Goal: Task Accomplishment & Management: Use online tool/utility

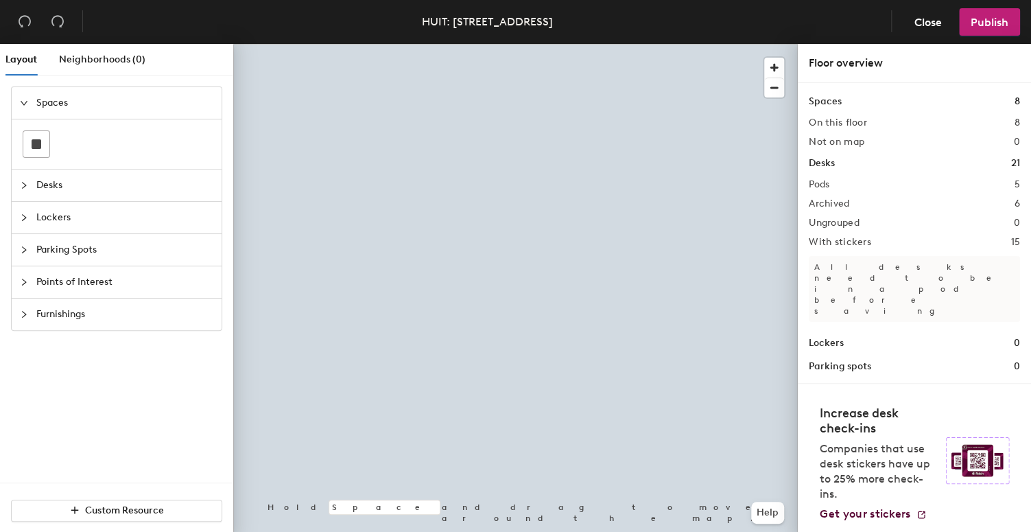
click at [36, 209] on span "Lockers" at bounding box center [124, 218] width 177 height 32
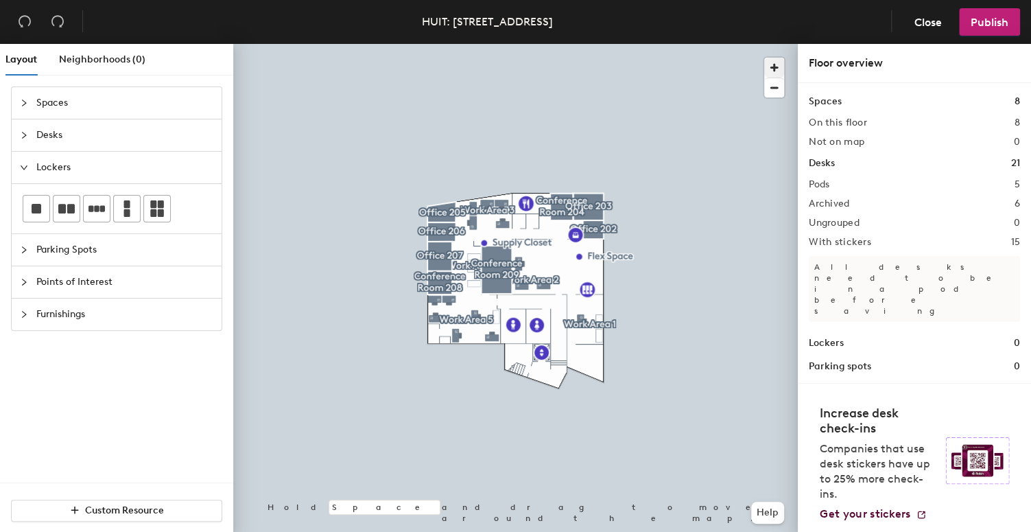
click at [769, 63] on span "button" at bounding box center [774, 68] width 20 height 20
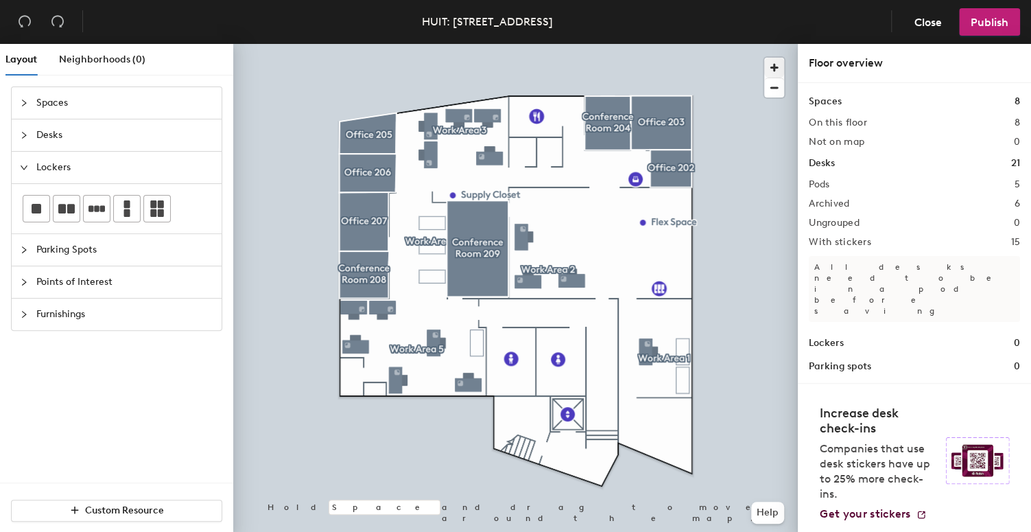
click at [769, 67] on span "button" at bounding box center [774, 68] width 20 height 20
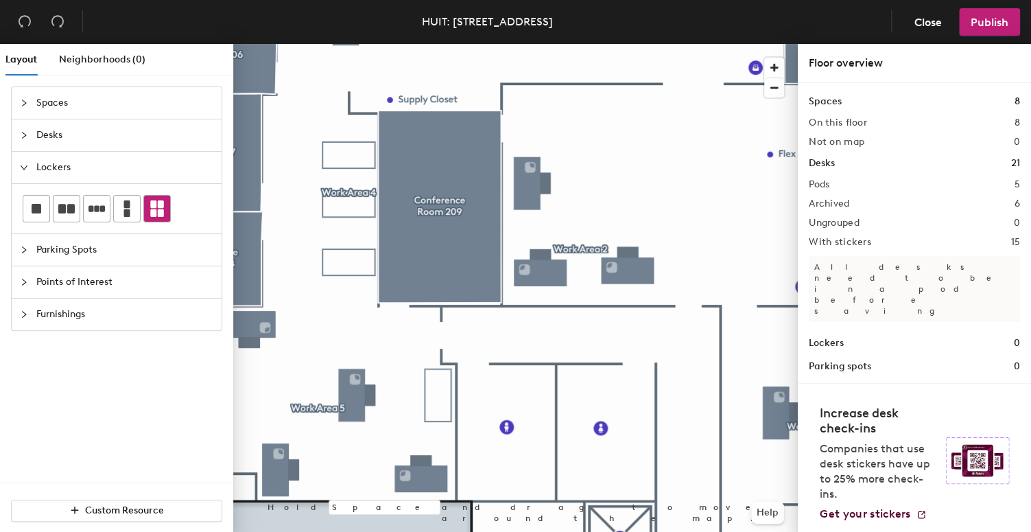
click at [154, 206] on icon at bounding box center [157, 208] width 14 height 16
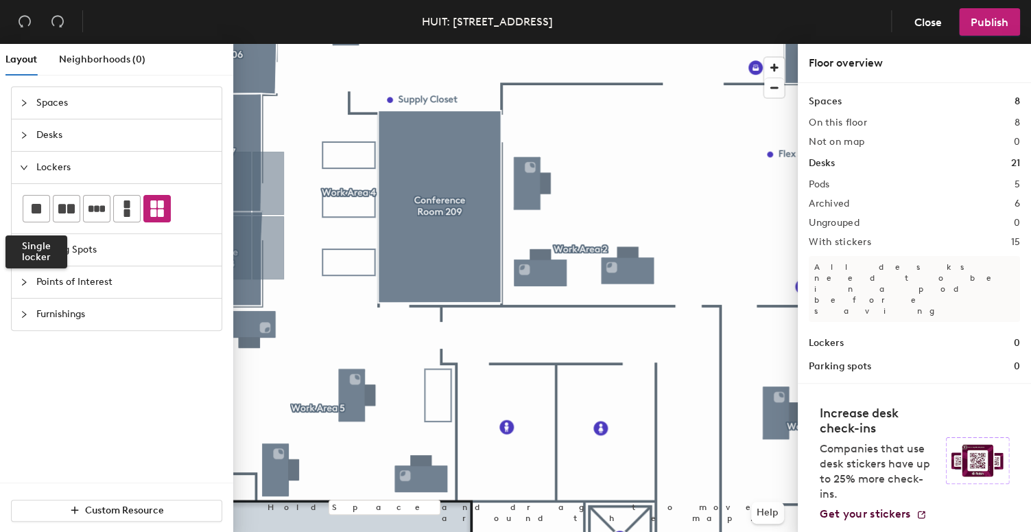
drag, startPoint x: 44, startPoint y: 211, endPoint x: 154, endPoint y: 218, distance: 110.7
click at [45, 211] on div at bounding box center [36, 209] width 26 height 26
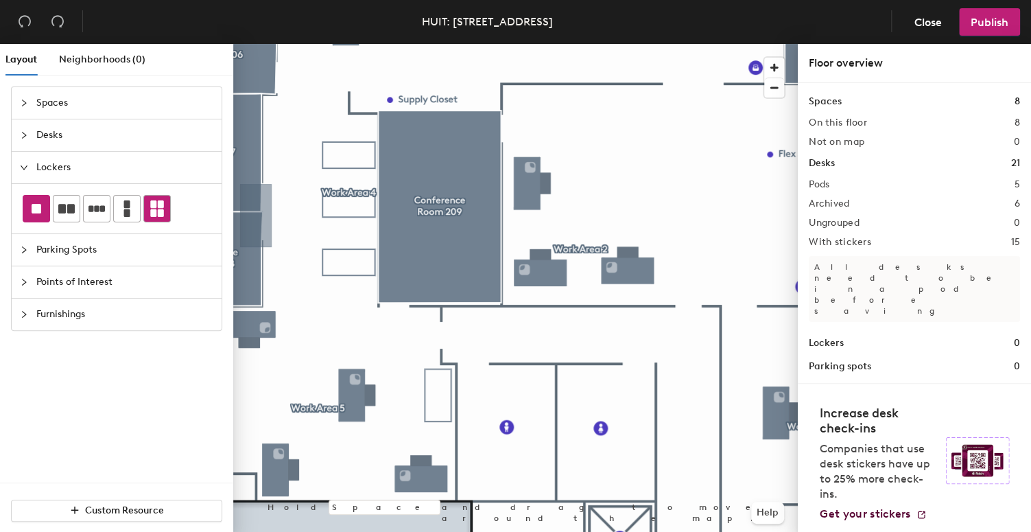
click at [159, 215] on icon at bounding box center [157, 208] width 14 height 16
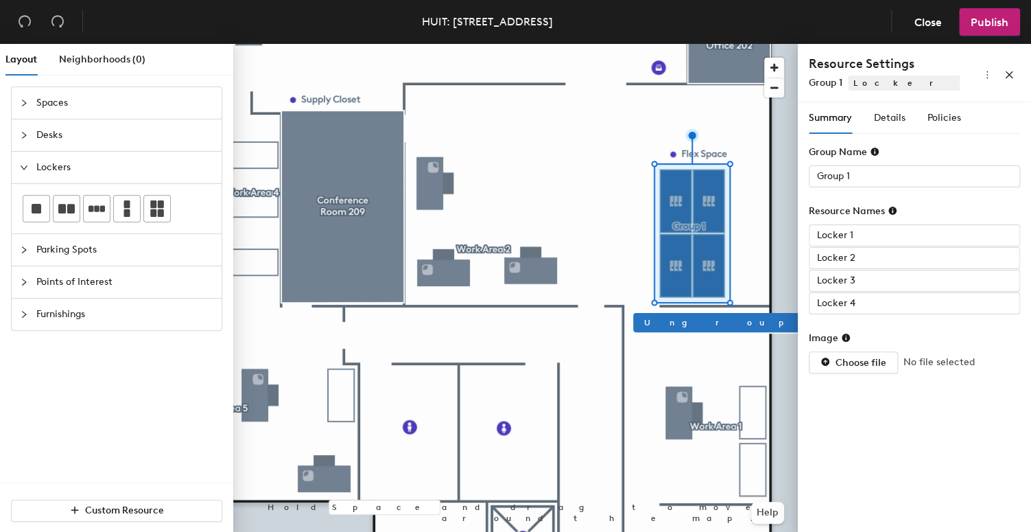
click at [826, 327] on span "Duplicate" at bounding box center [924, 322] width 197 height 12
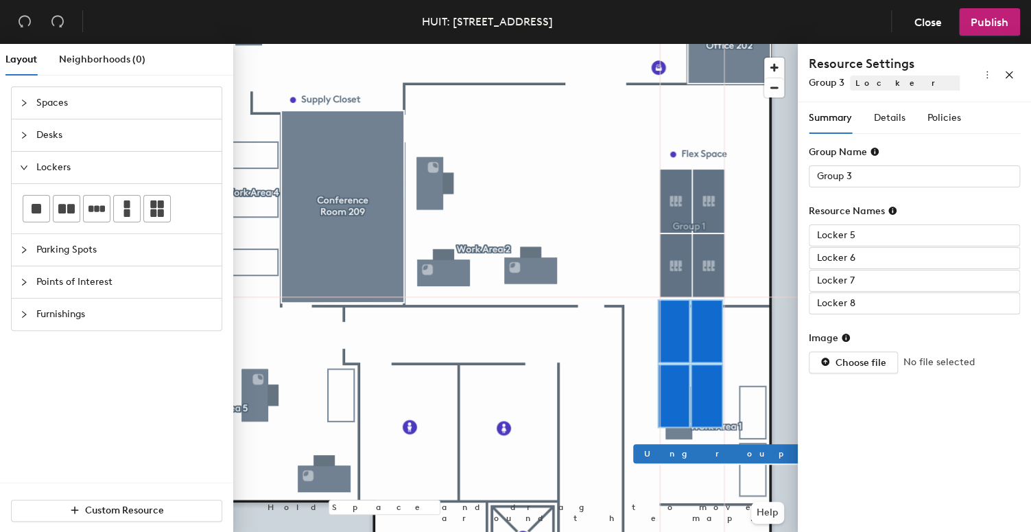
type input "Group 1"
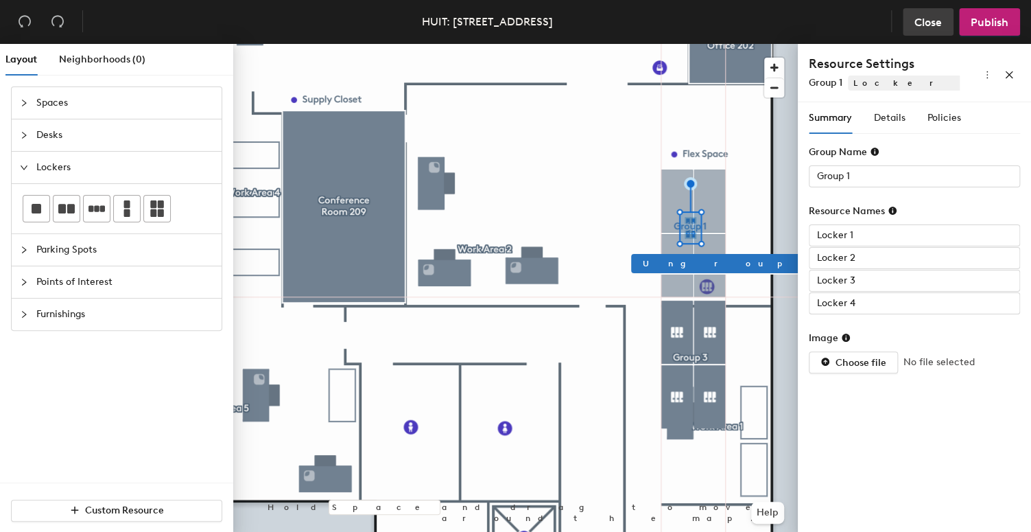
click at [932, 20] on span "Close" at bounding box center [928, 22] width 27 height 13
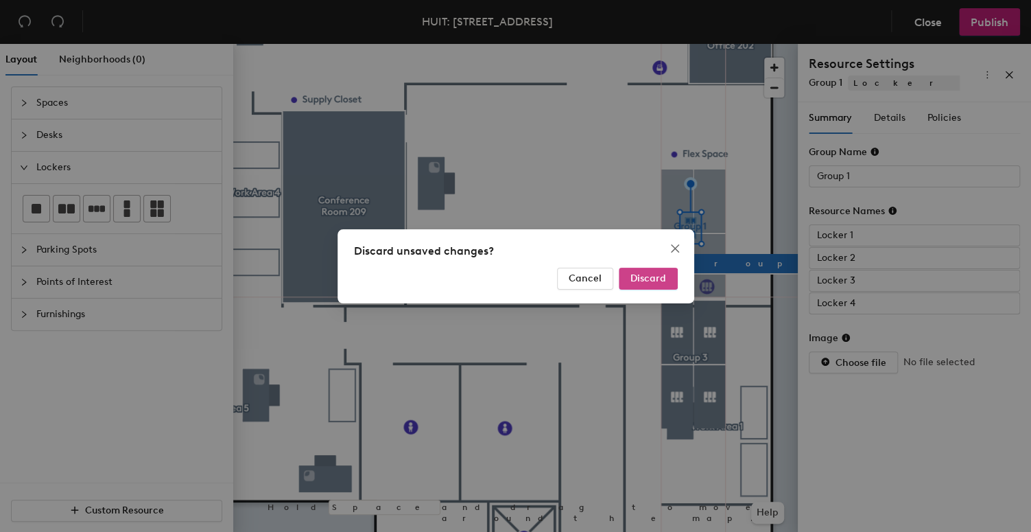
click at [659, 283] on span "Discard" at bounding box center [649, 278] width 36 height 12
